Goal: Task Accomplishment & Management: Manage account settings

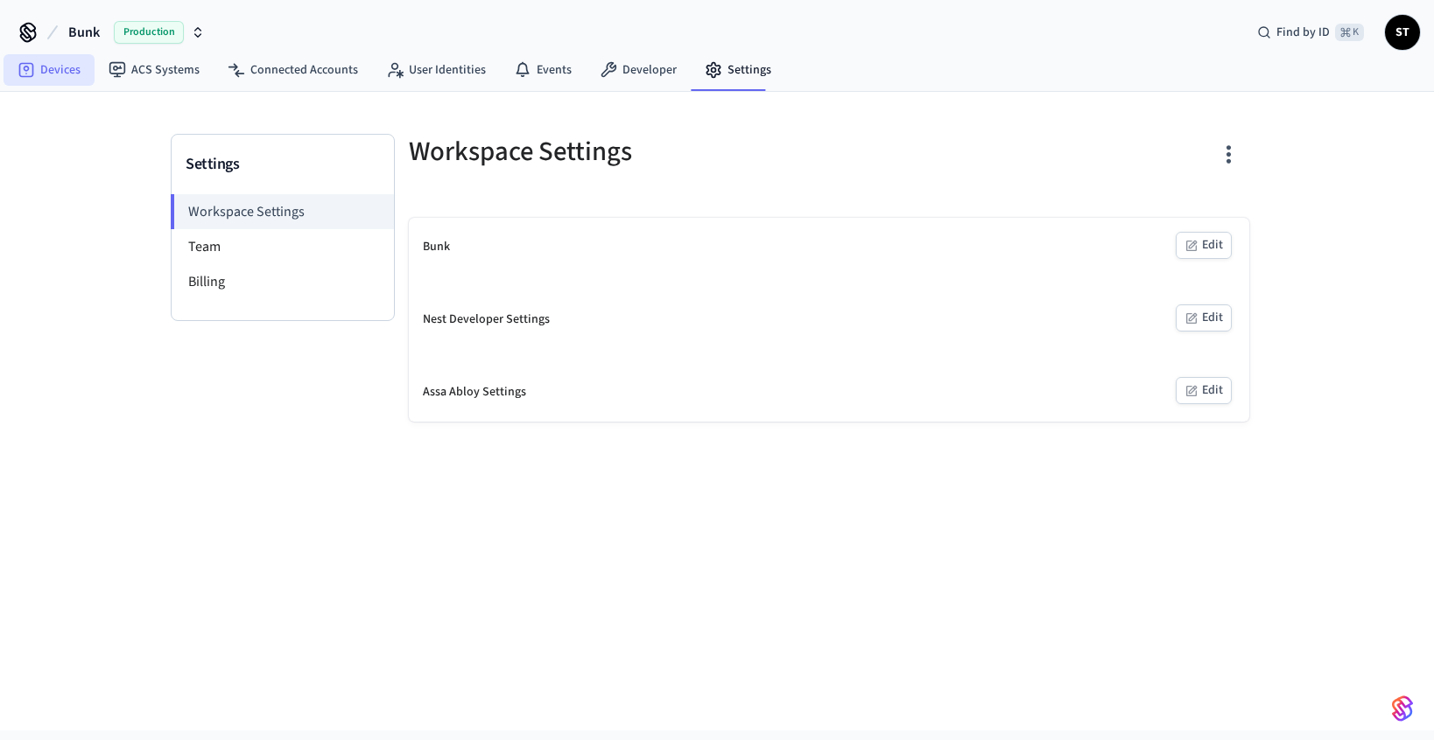
click at [26, 76] on icon at bounding box center [26, 70] width 15 height 15
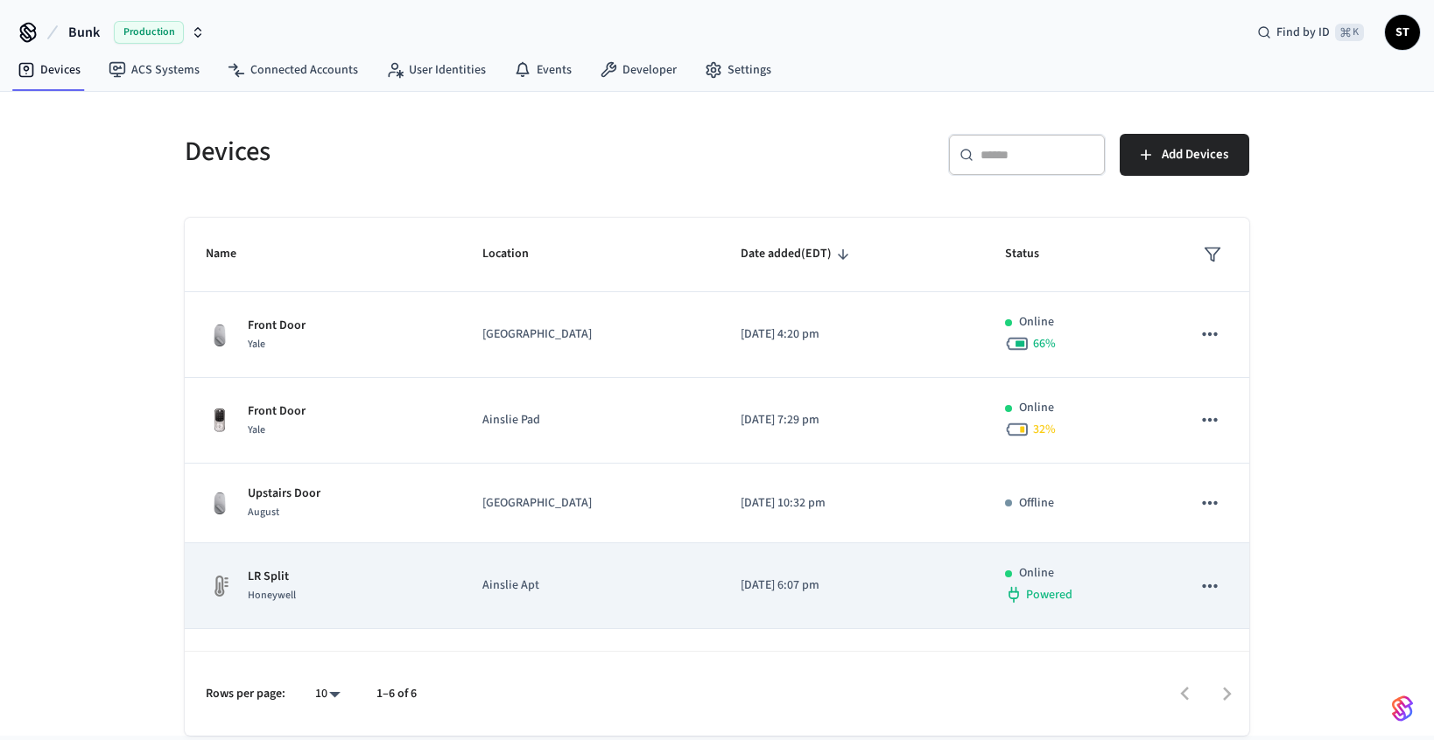
click at [304, 610] on td "LR Split Honeywell" at bounding box center [323, 587] width 277 height 86
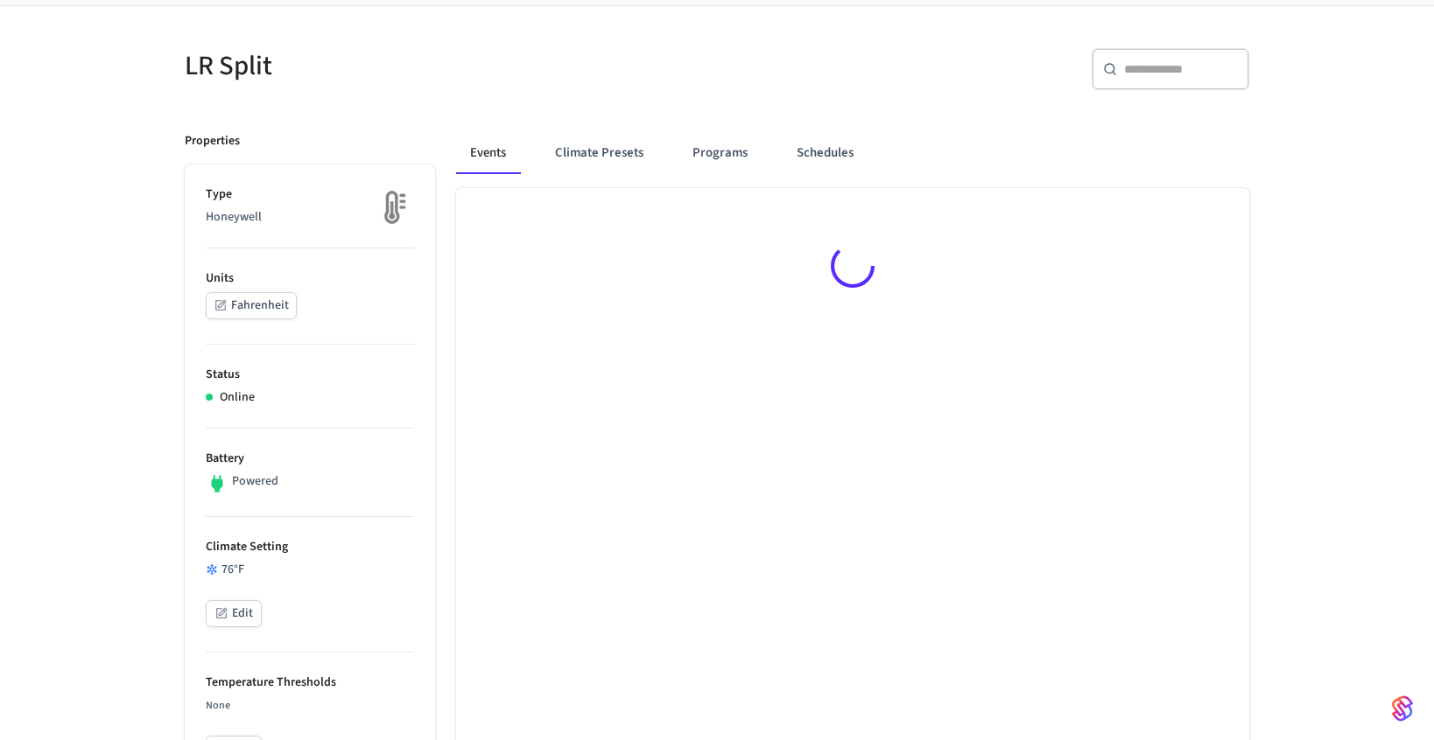
scroll to position [148, 0]
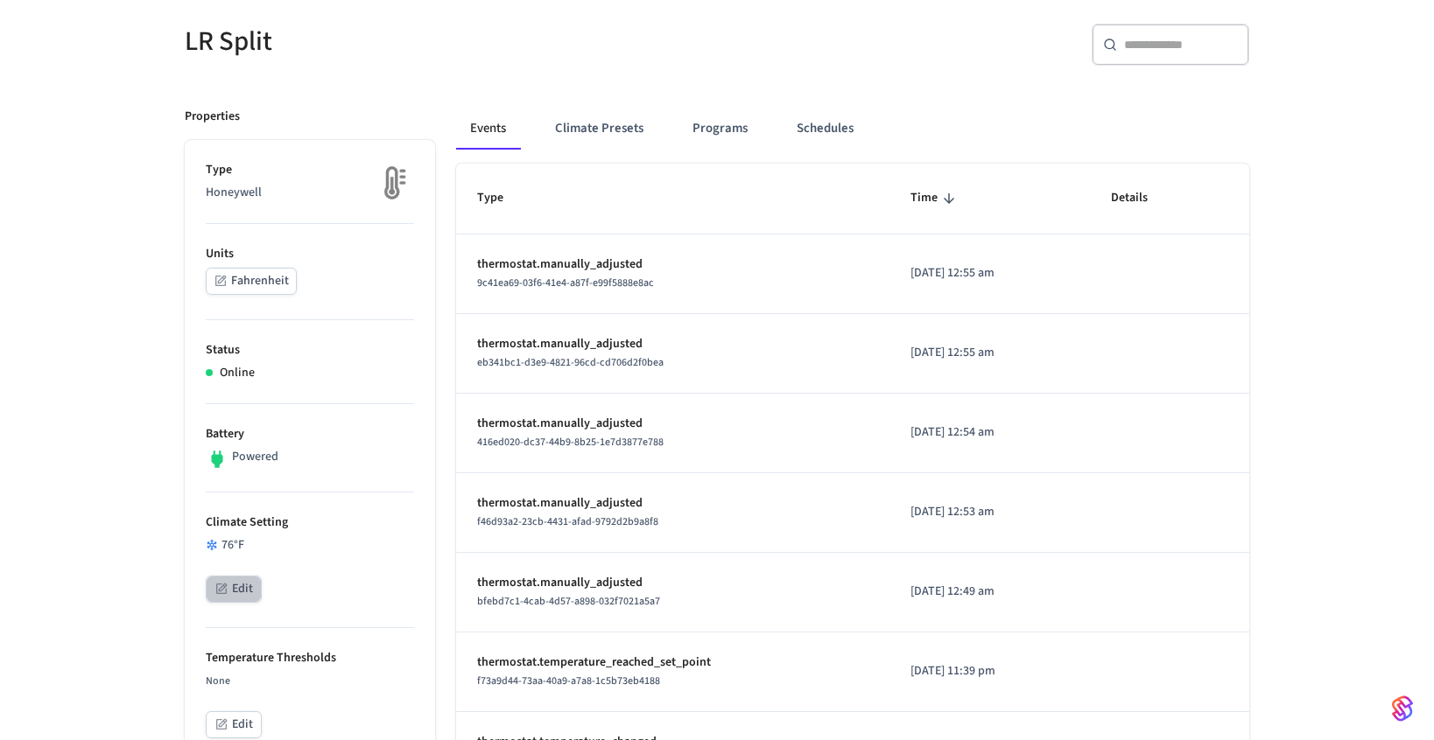
click at [243, 583] on button "Edit" at bounding box center [234, 589] width 56 height 27
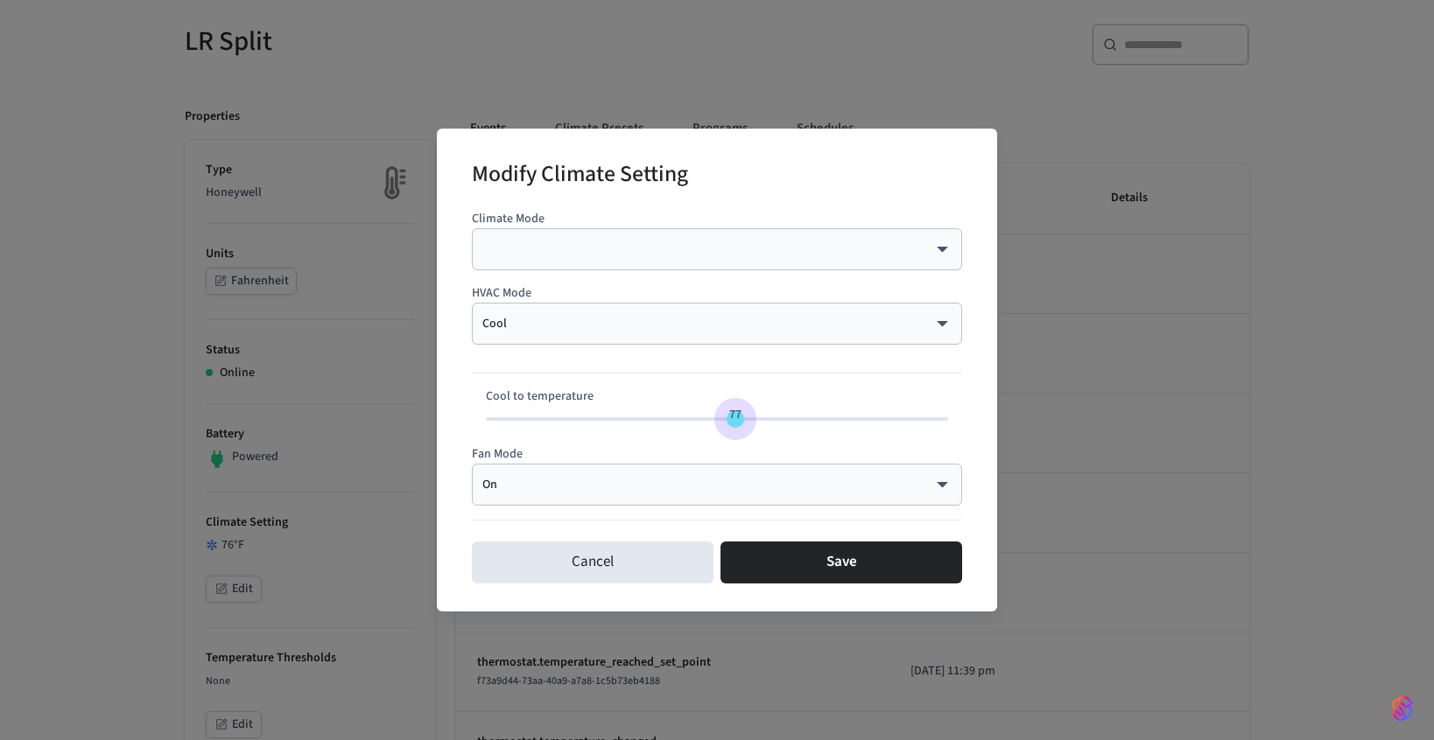
type input "**"
drag, startPoint x: 733, startPoint y: 418, endPoint x: 747, endPoint y: 419, distance: 13.2
click at [747, 419] on span "78" at bounding box center [744, 415] width 33 height 25
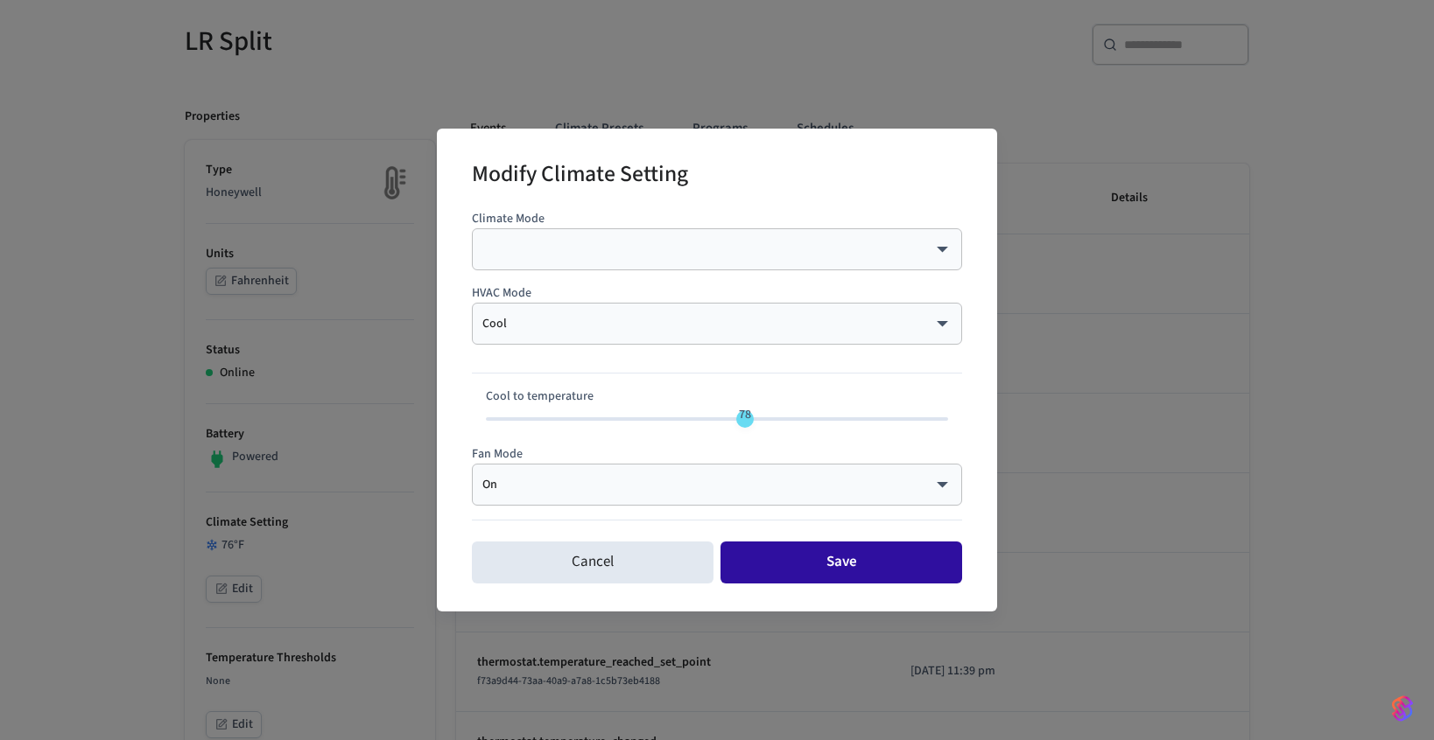
click at [824, 565] on button "Save" at bounding box center [841, 563] width 242 height 42
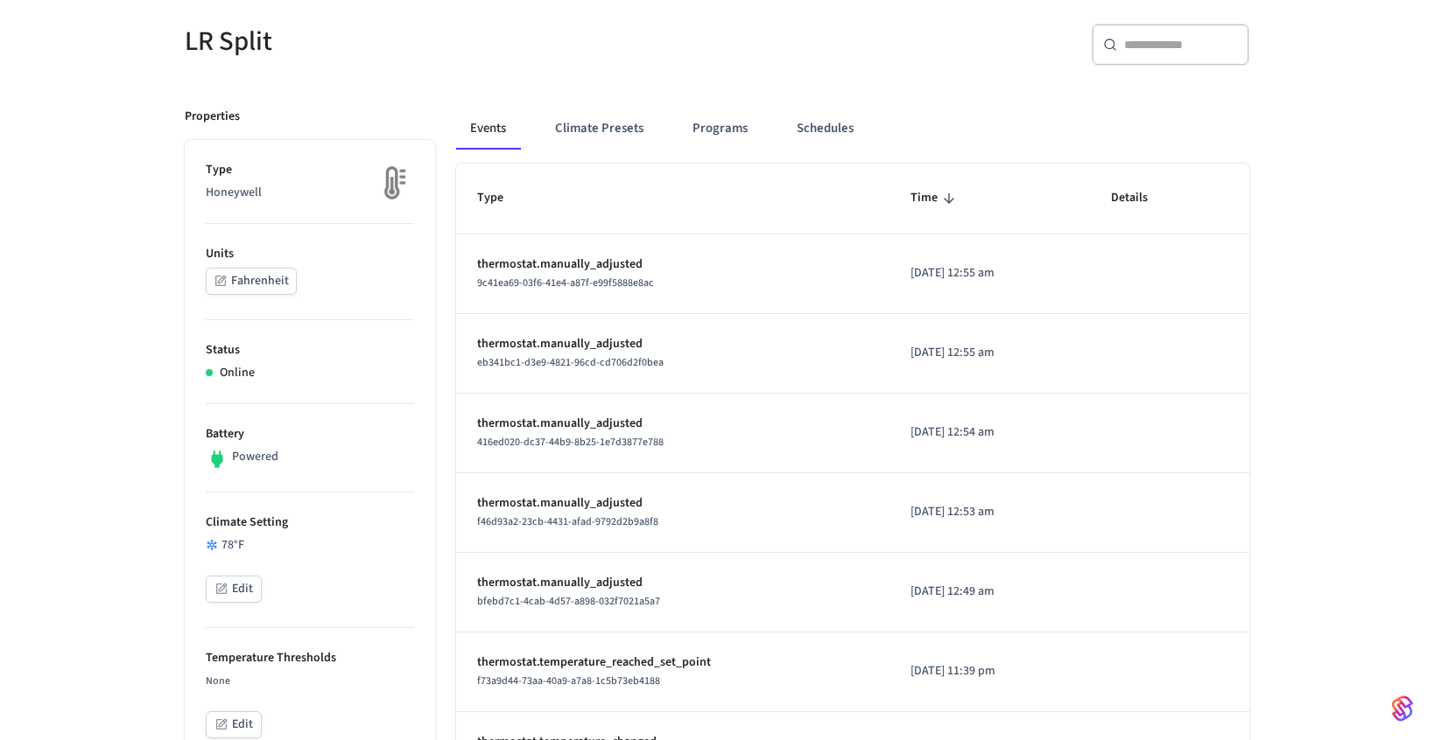
click at [824, 565] on td "thermostat.manually_adjusted bfebd7c1-4cab-4d57-a898-032f7021a5a7" at bounding box center [672, 593] width 433 height 80
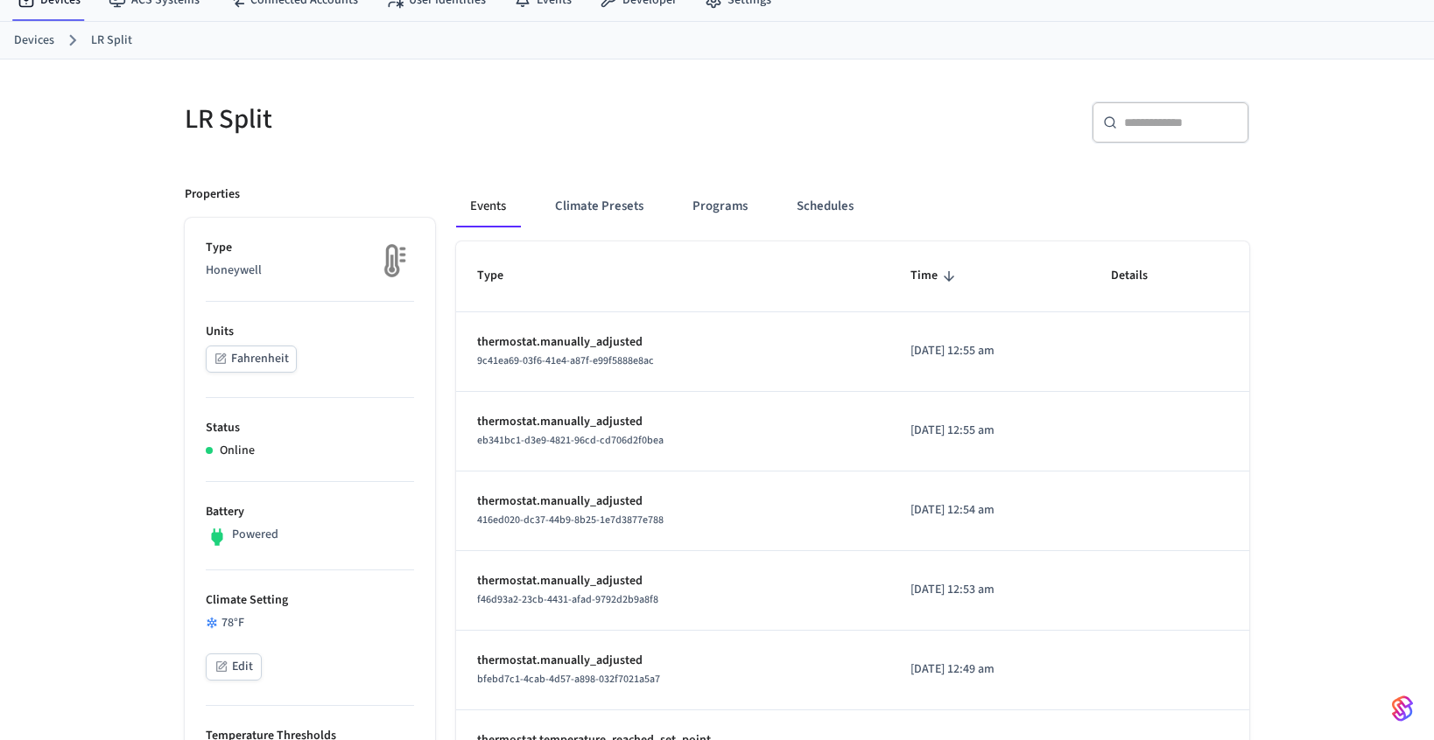
scroll to position [0, 0]
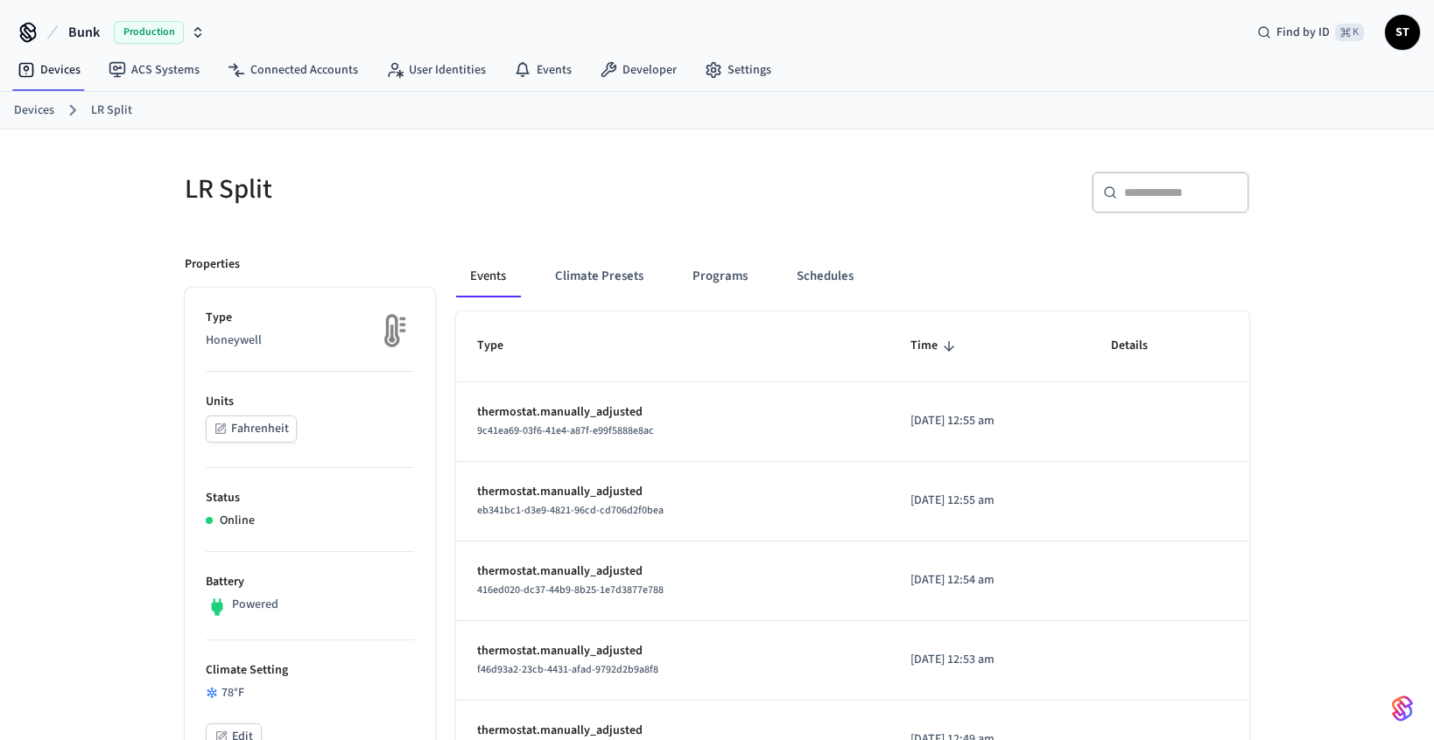
click at [30, 112] on link "Devices" at bounding box center [34, 111] width 40 height 18
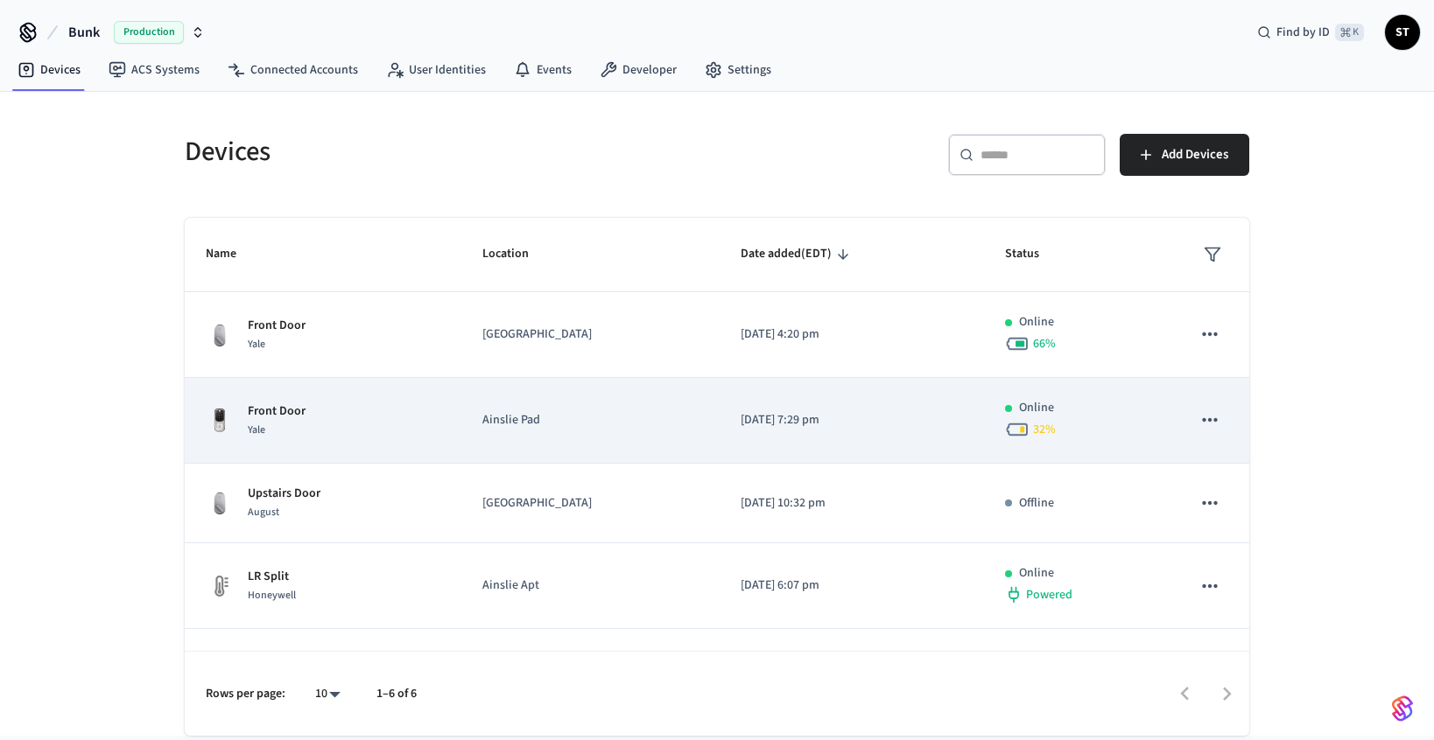
click at [266, 411] on p "Front Door" at bounding box center [277, 412] width 58 height 18
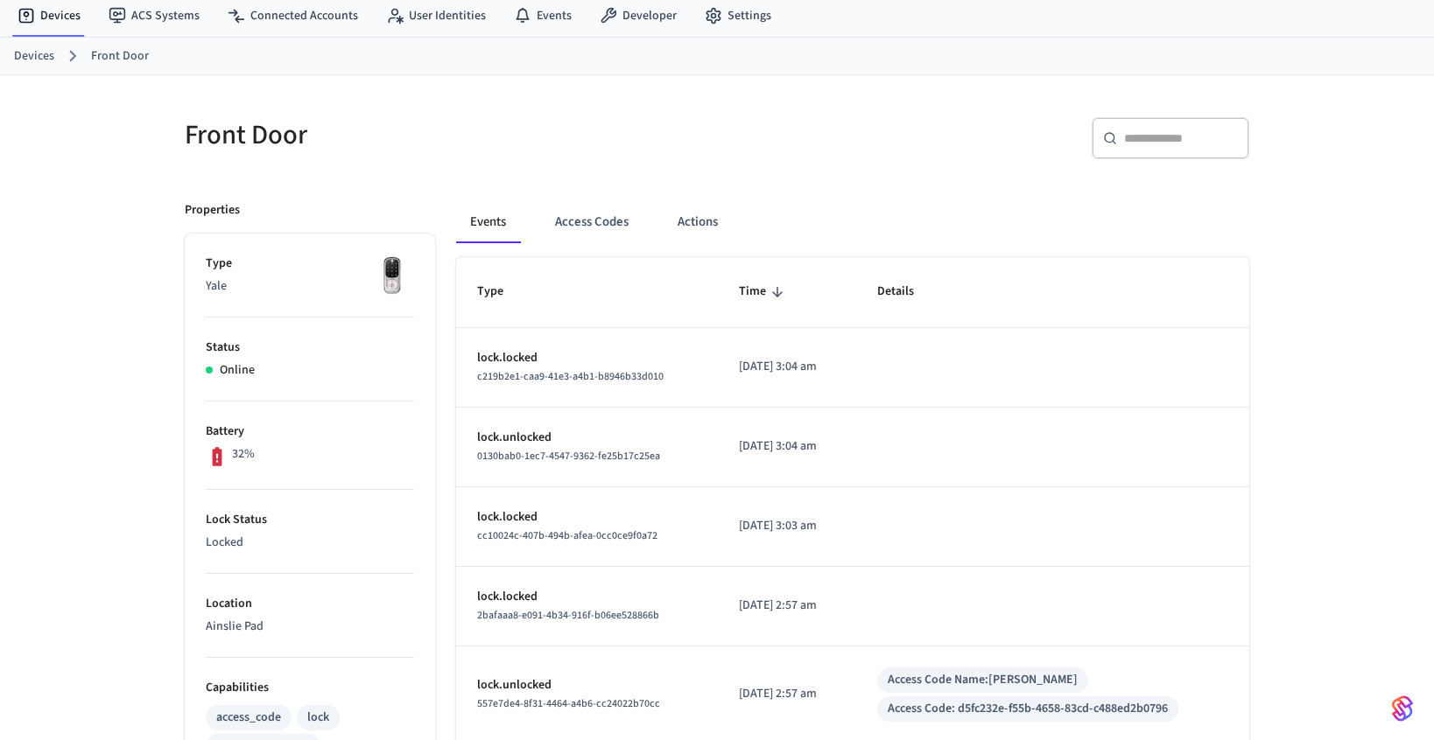
scroll to position [58, 0]
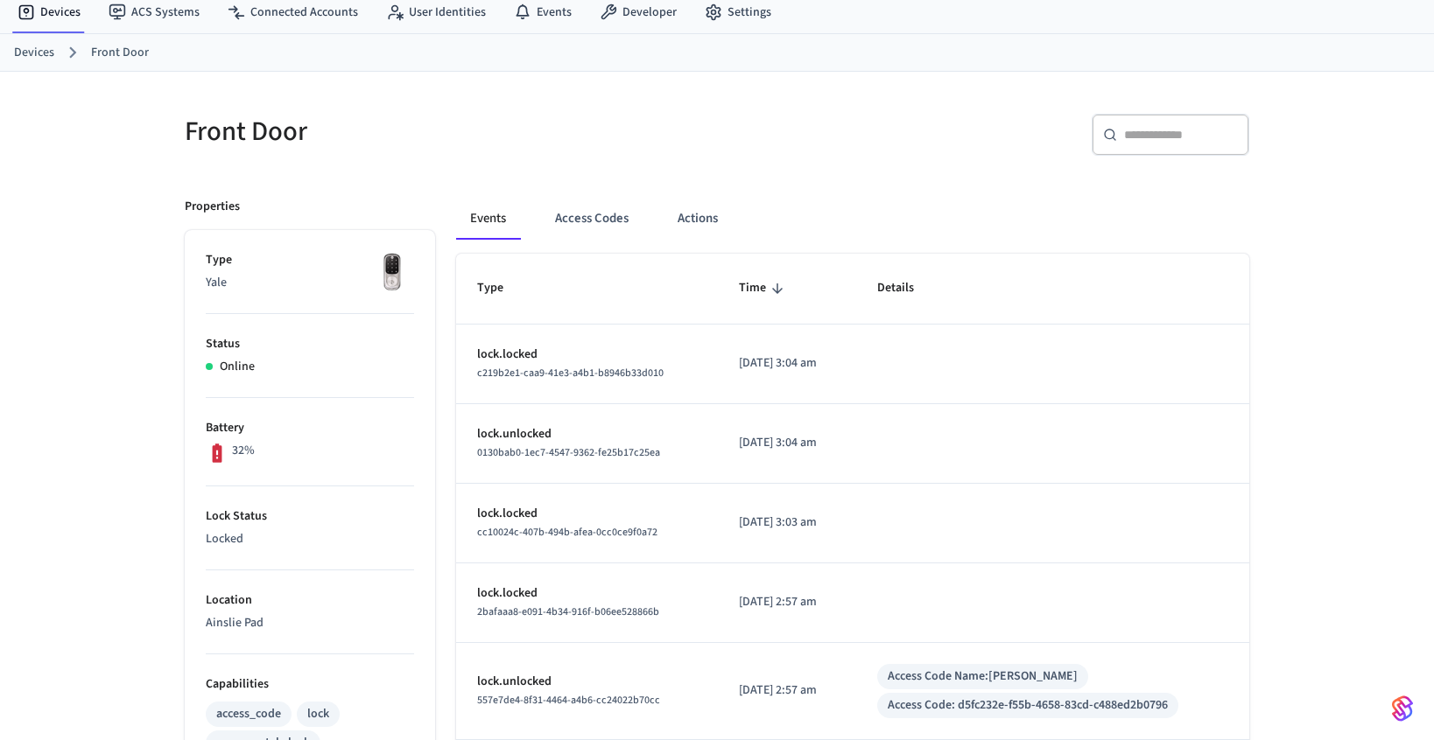
click at [39, 56] on link "Devices" at bounding box center [34, 53] width 40 height 18
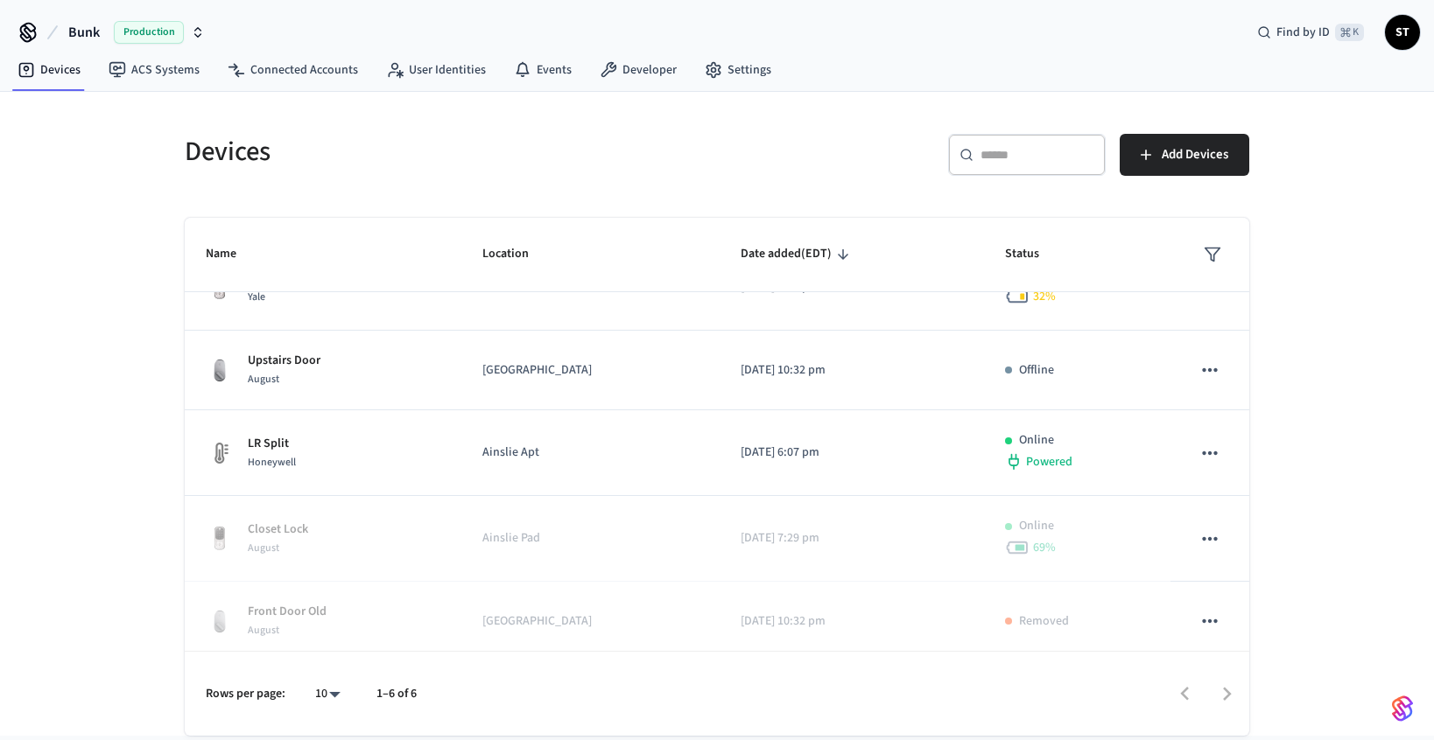
scroll to position [144, 0]
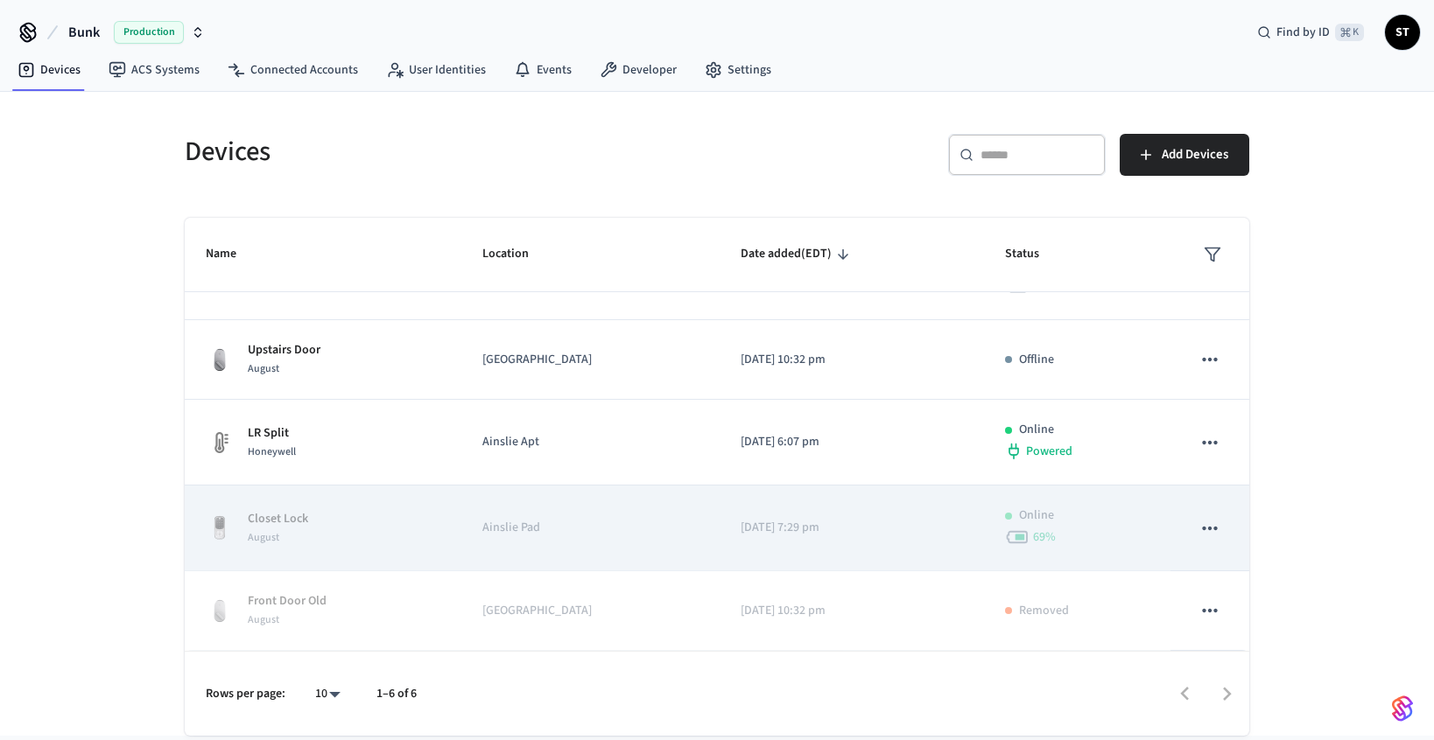
click at [259, 545] on div "August" at bounding box center [278, 538] width 60 height 18
click at [390, 535] on div "Closet Lock August" at bounding box center [323, 528] width 235 height 37
click at [1211, 526] on icon "sticky table" at bounding box center [1209, 528] width 23 height 23
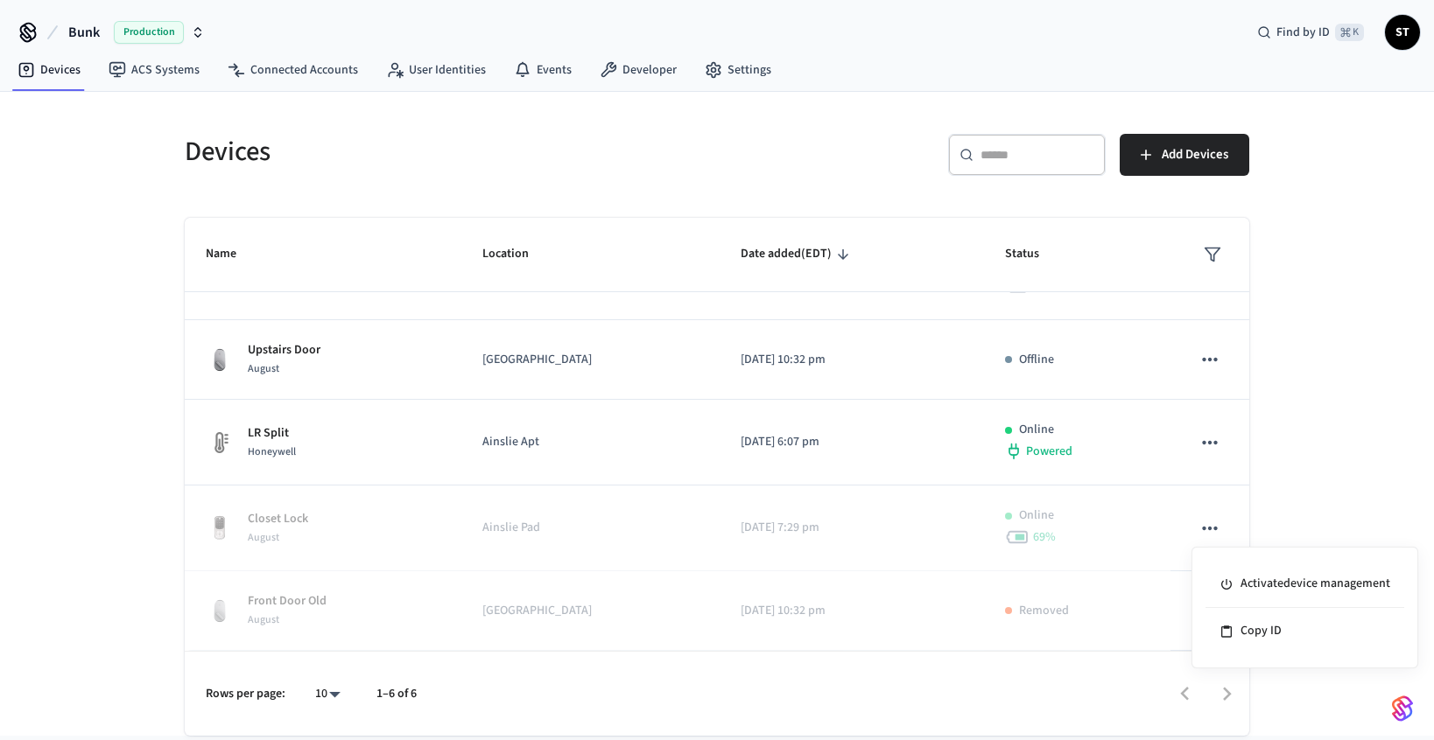
click at [1288, 531] on div at bounding box center [717, 370] width 1434 height 740
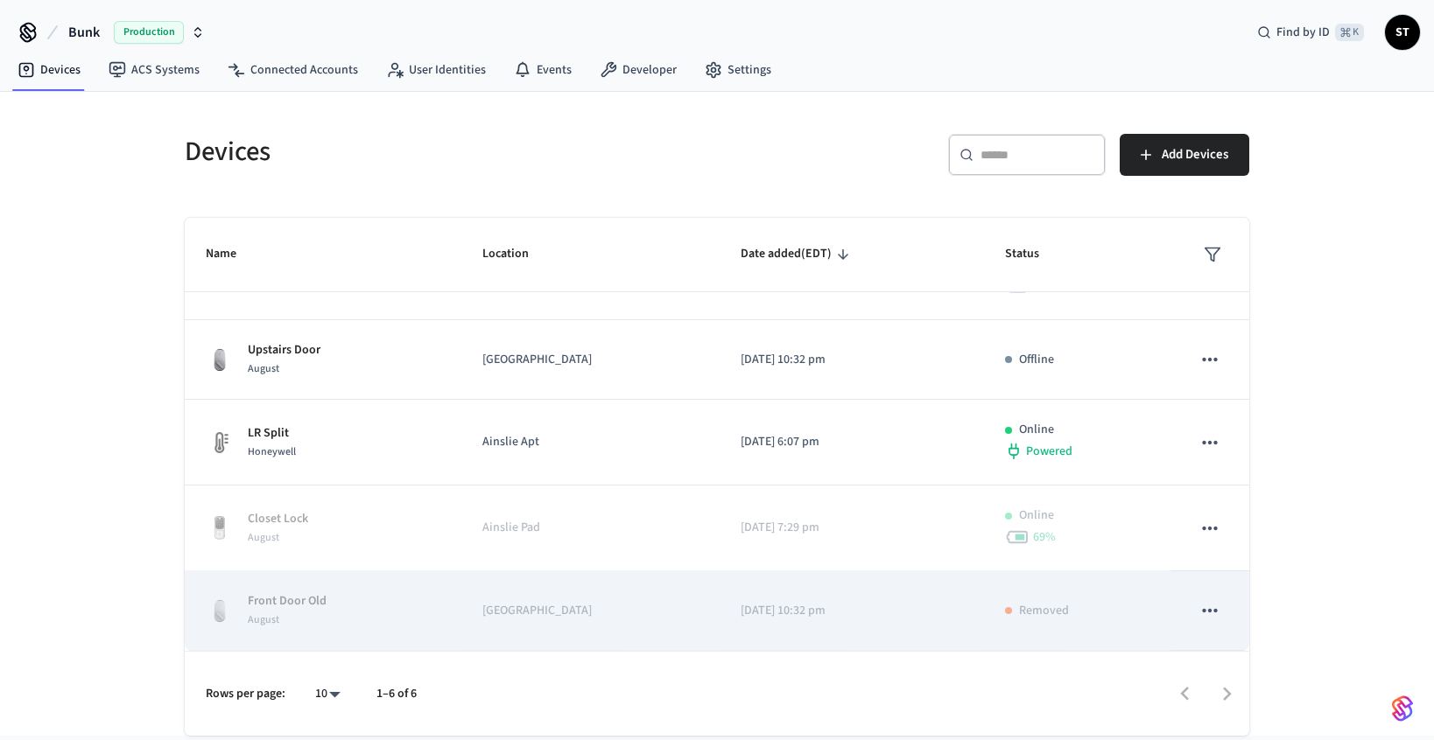
click at [1206, 614] on icon "sticky table" at bounding box center [1209, 611] width 23 height 23
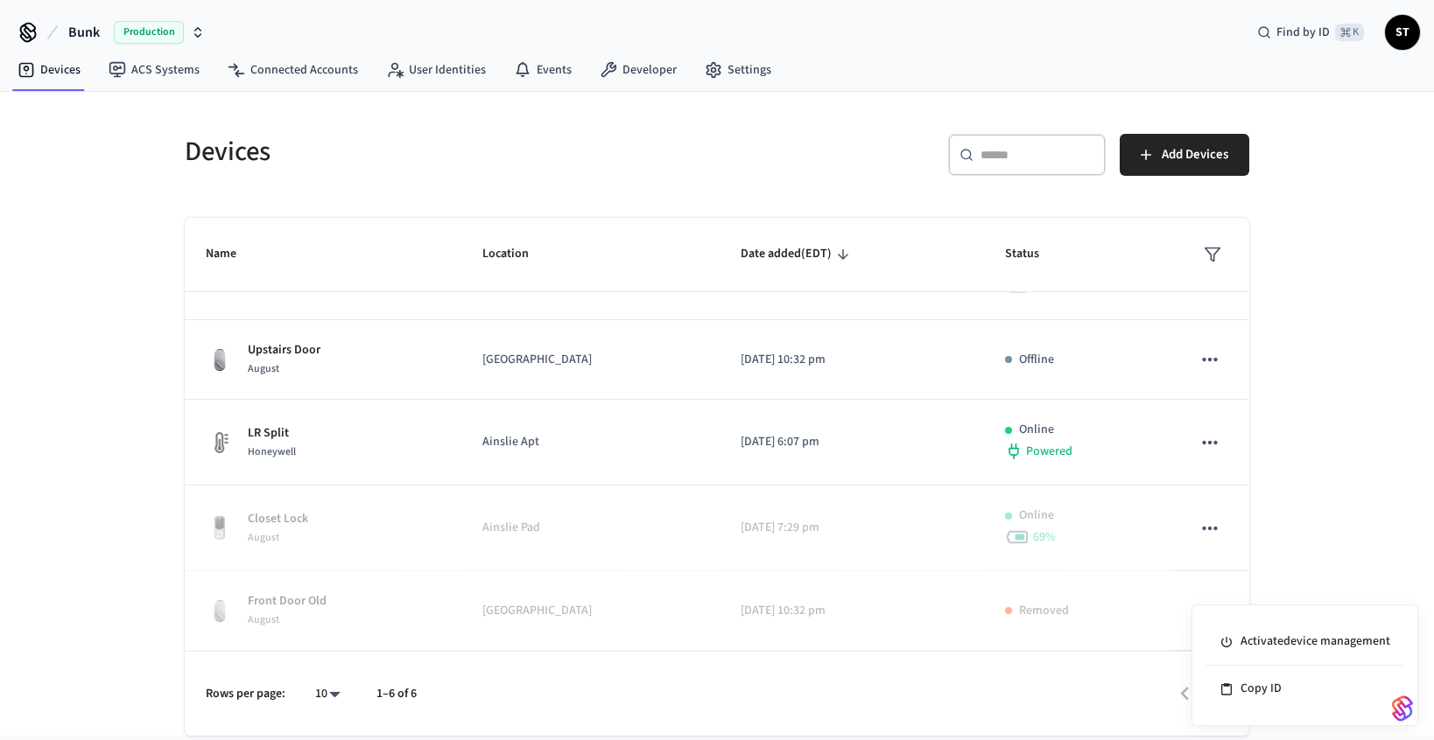
click at [1288, 523] on div at bounding box center [717, 370] width 1434 height 740
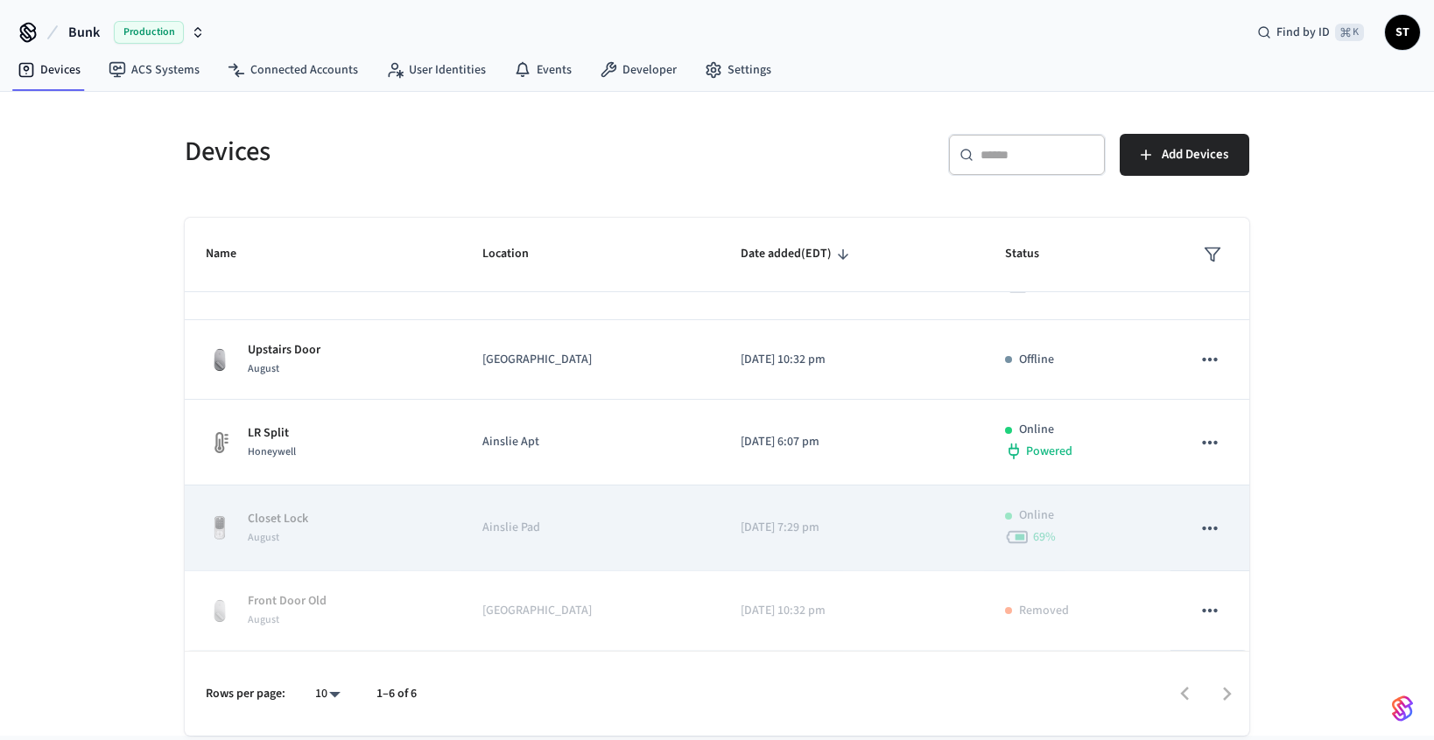
click at [226, 507] on td "Closet Lock August" at bounding box center [323, 529] width 277 height 86
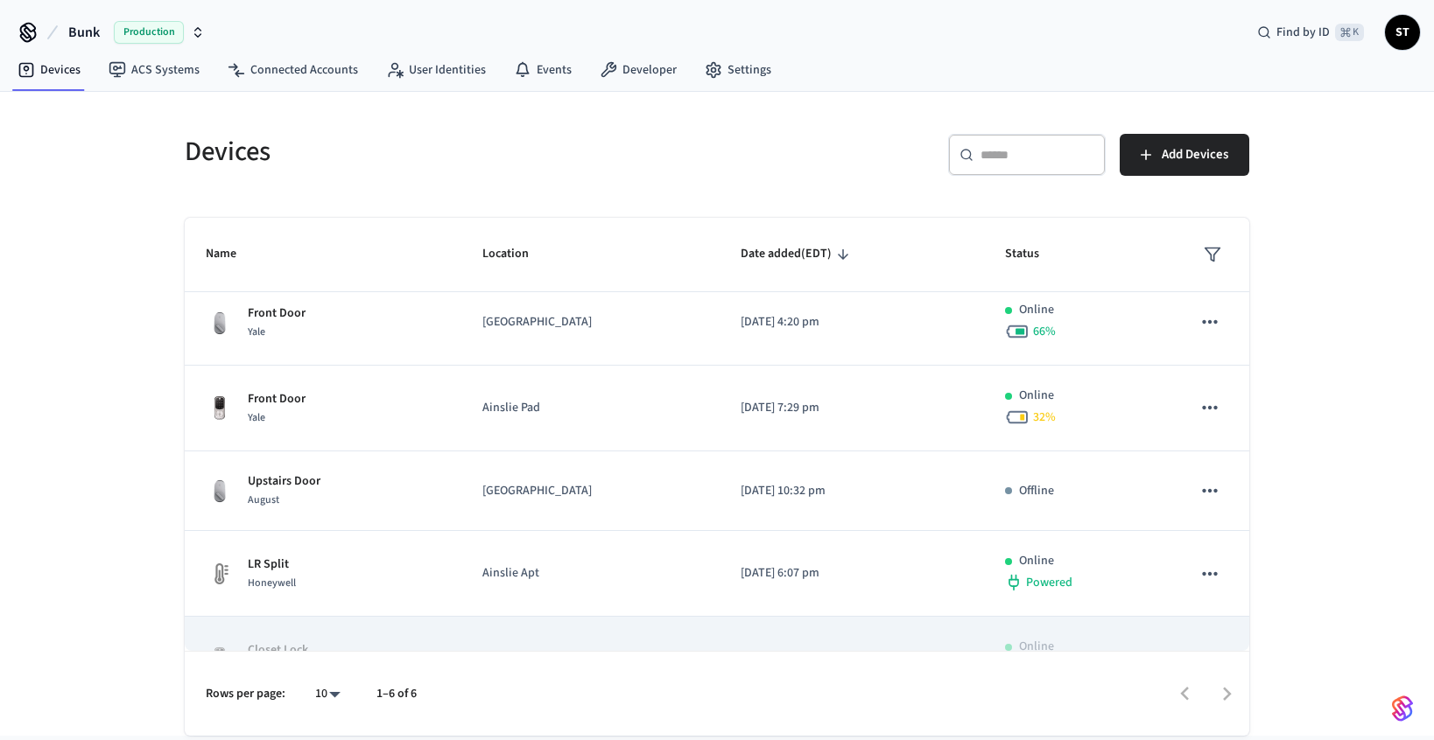
scroll to position [0, 0]
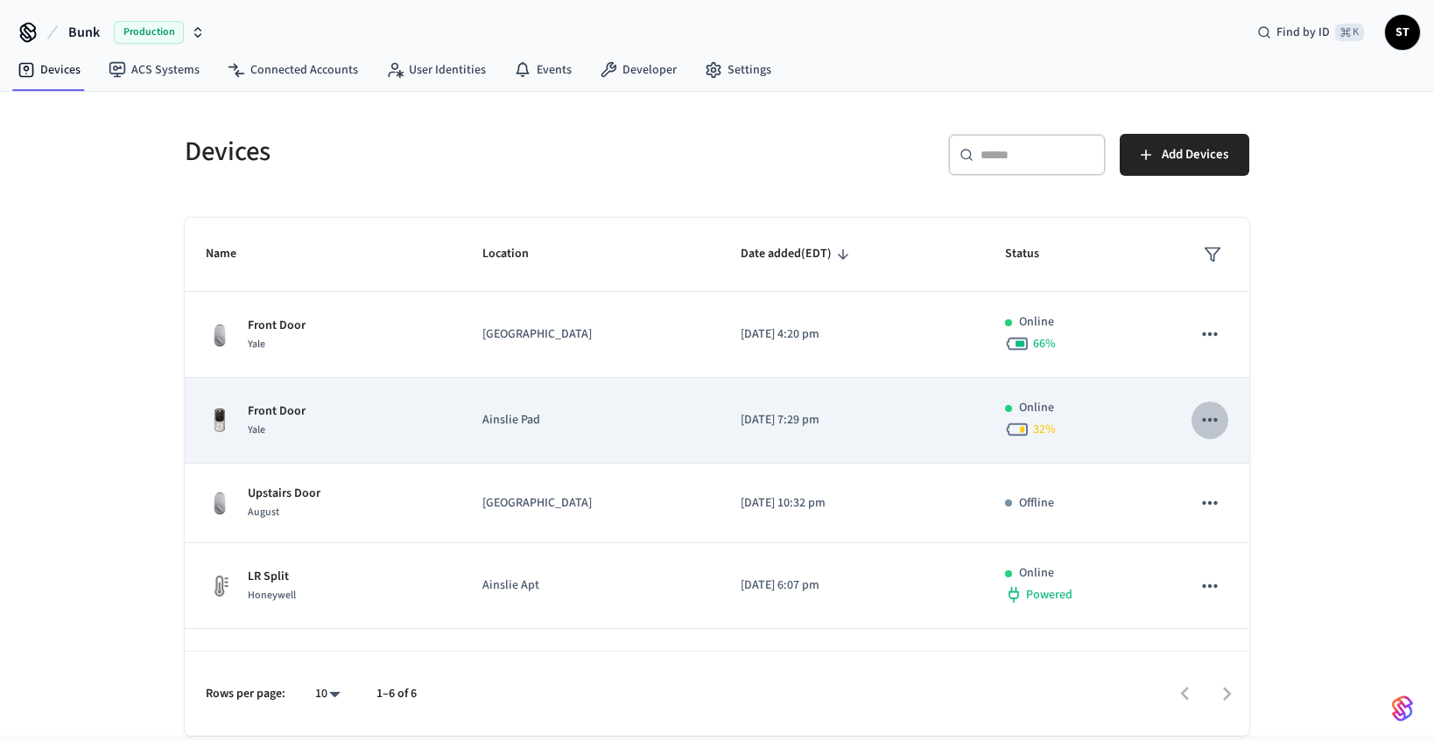
click at [1218, 418] on icon "sticky table" at bounding box center [1209, 420] width 23 height 23
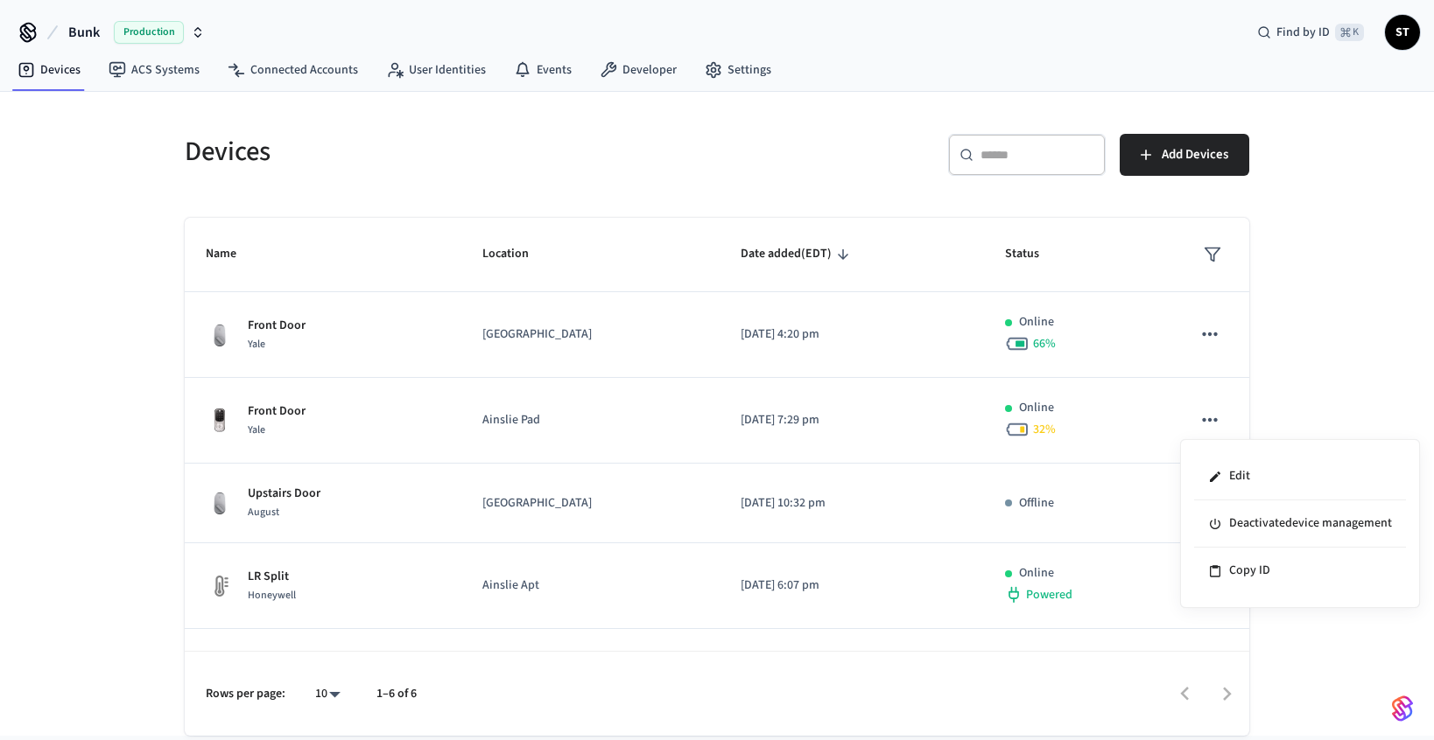
click at [1055, 413] on div at bounding box center [717, 370] width 1434 height 740
